Goal: Information Seeking & Learning: Find specific fact

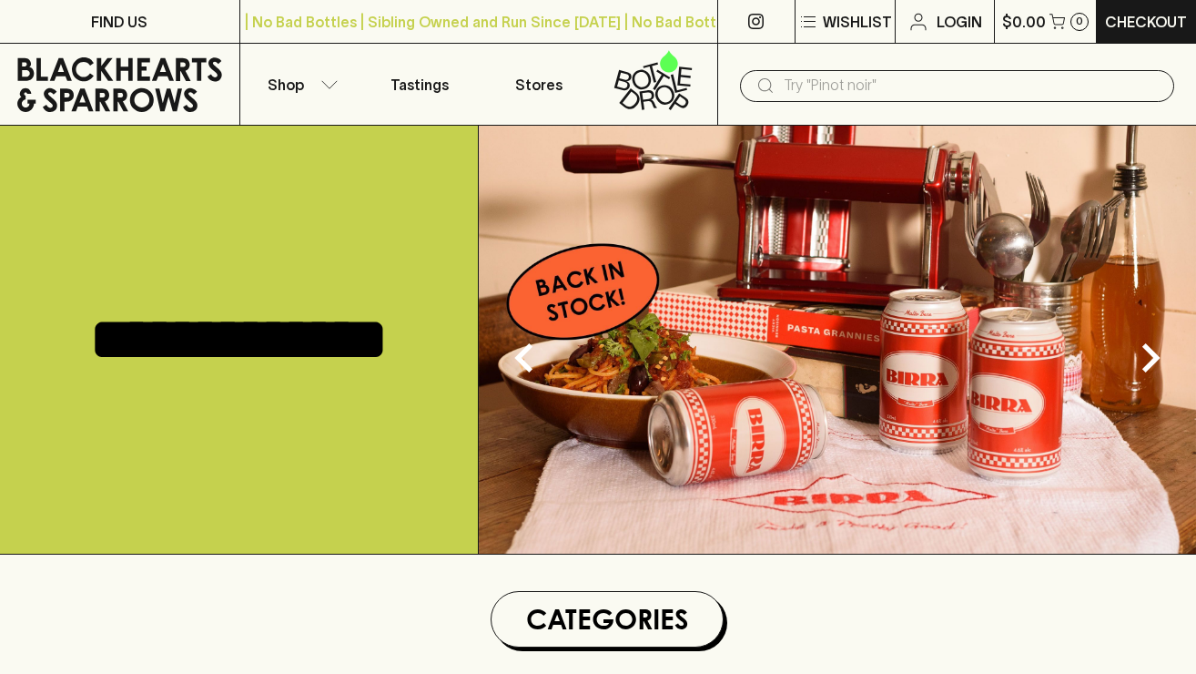
click at [809, 90] on input "text" at bounding box center [972, 85] width 376 height 29
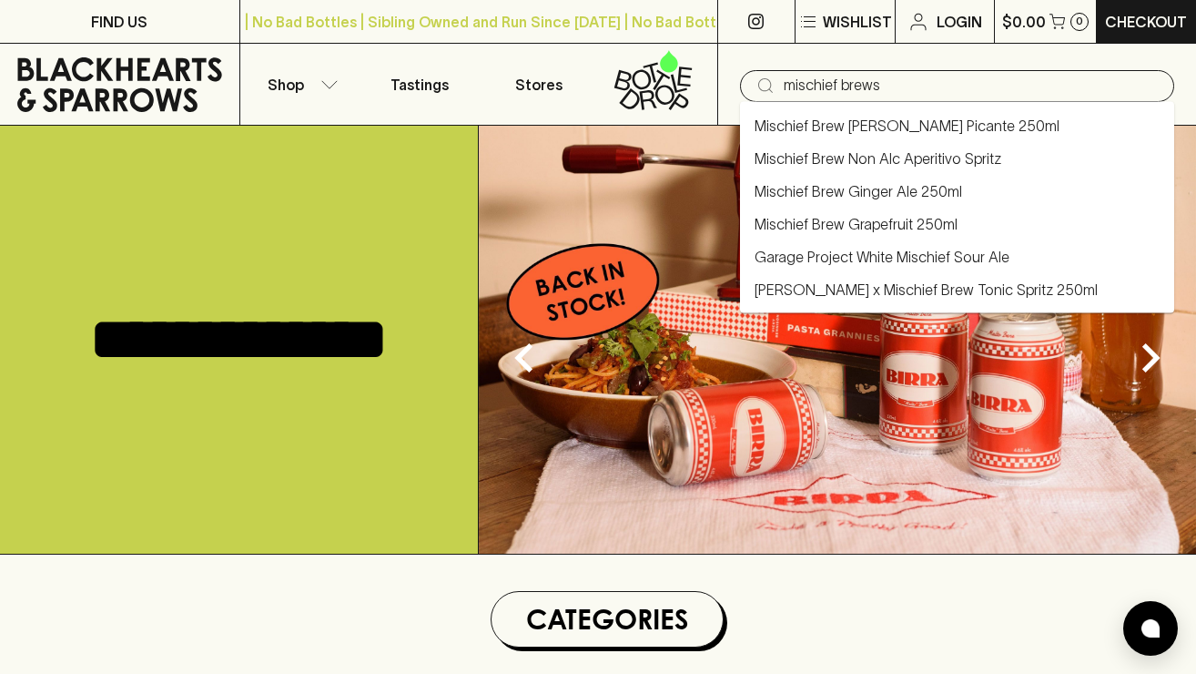
type input "mischief brews"
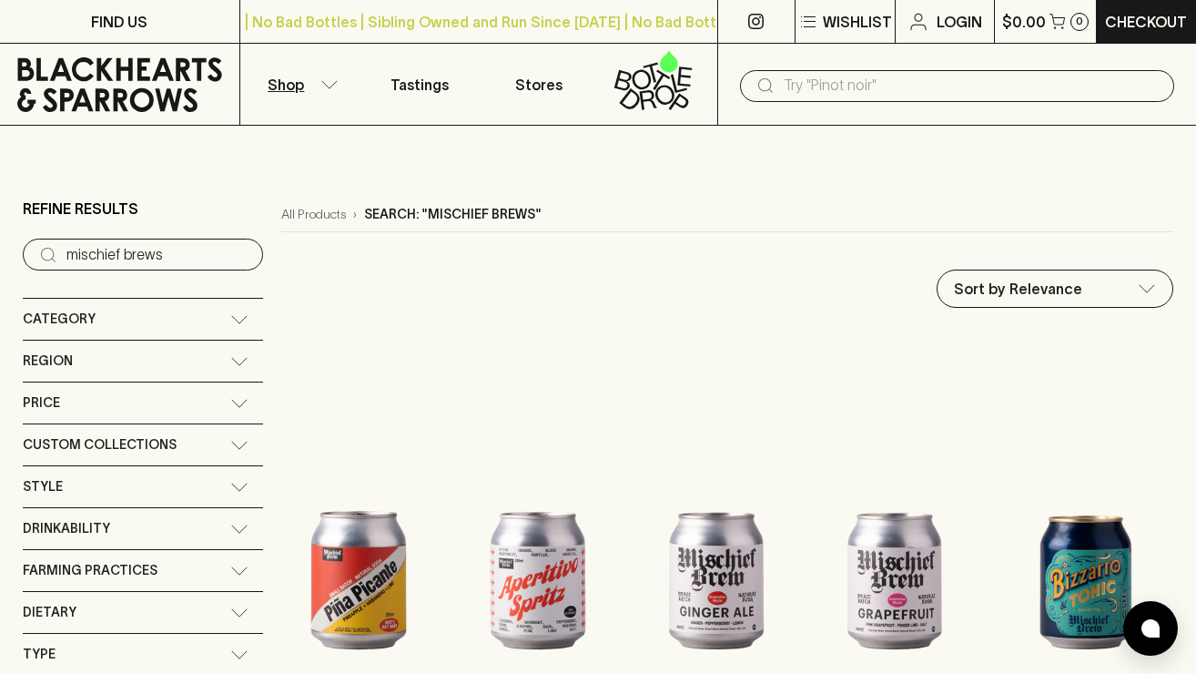
click at [940, 82] on input "text" at bounding box center [972, 85] width 376 height 29
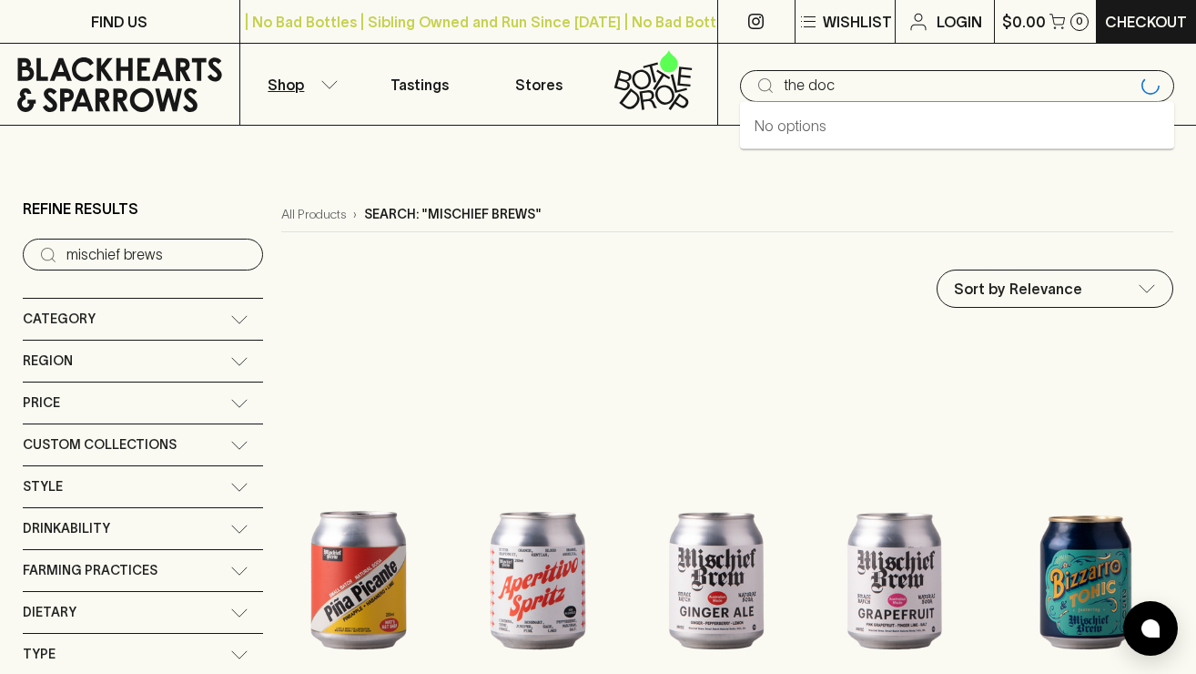
type input "the doc"
